Goal: Use online tool/utility: Use online tool/utility

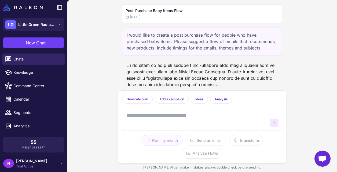
scroll to position [2716, 0]
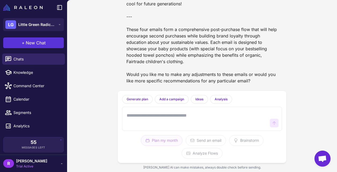
click at [40, 44] on span "New Chat" at bounding box center [36, 43] width 20 height 6
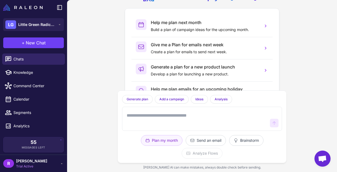
click at [154, 124] on textarea at bounding box center [197, 119] width 142 height 17
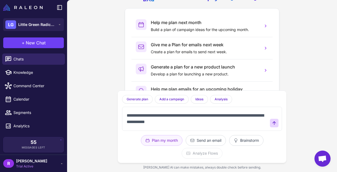
type textarea "**********"
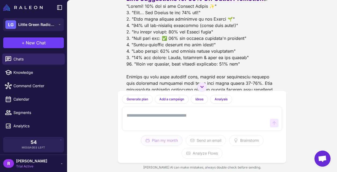
scroll to position [61, 0]
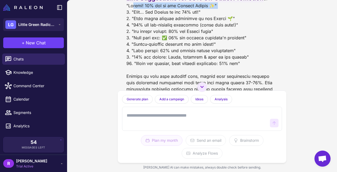
drag, startPoint x: 133, startPoint y: 24, endPoint x: 214, endPoint y: 24, distance: 81.3
click at [214, 24] on div "I'd be happy to suggest some email subject lines for promoting your 50% Off Out…" at bounding box center [201, 52] width 151 height 160
copy div "Hurray! 50% off in our Organic Outlet ✨"
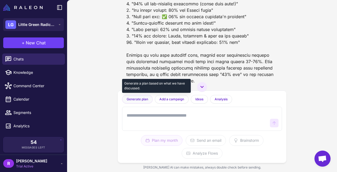
scroll to position [91, 0]
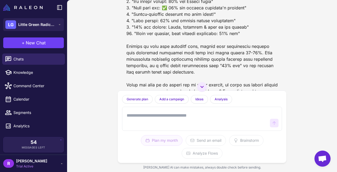
click at [148, 122] on textarea at bounding box center [197, 119] width 142 height 17
type textarea "*"
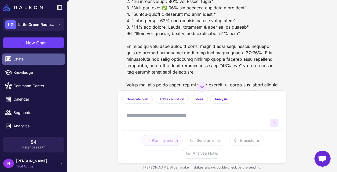
click at [35, 59] on span "Chats" at bounding box center [36, 59] width 47 height 6
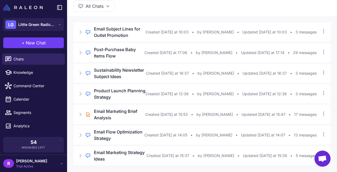
scroll to position [0, 0]
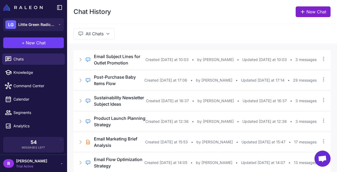
click at [306, 16] on link "New Chat" at bounding box center [313, 11] width 35 height 11
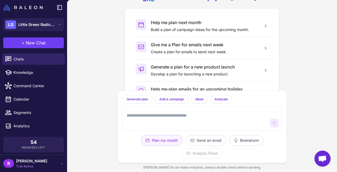
click at [166, 117] on textarea at bounding box center [197, 119] width 142 height 17
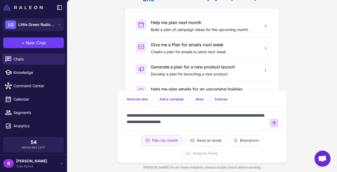
type textarea "**********"
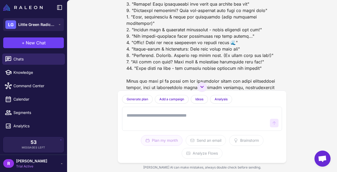
scroll to position [87, 0]
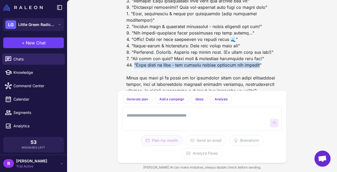
drag, startPoint x: 134, startPoint y: 58, endPoint x: 262, endPoint y: 57, distance: 128.2
click at [262, 57] on div at bounding box center [202, 20] width 160 height 152
copy div "From beach to bath - the organic cotton comforts you browsed""
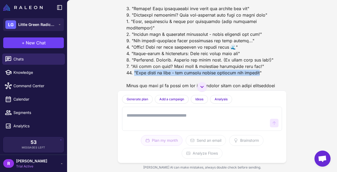
copy div "From beach to bath - the organic cotton comforts you browsed""
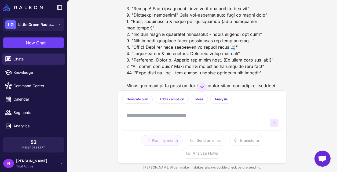
click at [274, 44] on div at bounding box center [202, 28] width 160 height 152
drag, startPoint x: 133, startPoint y: 21, endPoint x: 215, endPoint y: 20, distance: 81.8
click at [215, 20] on div at bounding box center [202, 28] width 160 height 152
copy div "Soft, sustainable & ready for adventures"
click at [165, 38] on div at bounding box center [202, 28] width 160 height 152
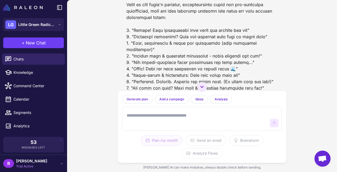
scroll to position [0, 0]
